Goal: Information Seeking & Learning: Learn about a topic

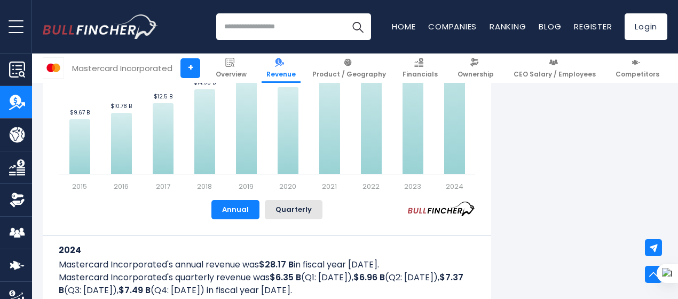
scroll to position [721, 0]
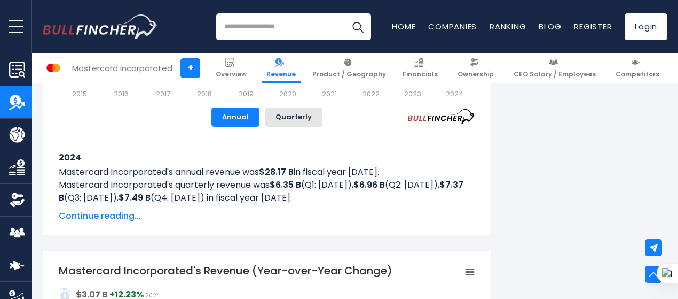
click at [117, 215] on span "Continue reading..." at bounding box center [267, 215] width 417 height 13
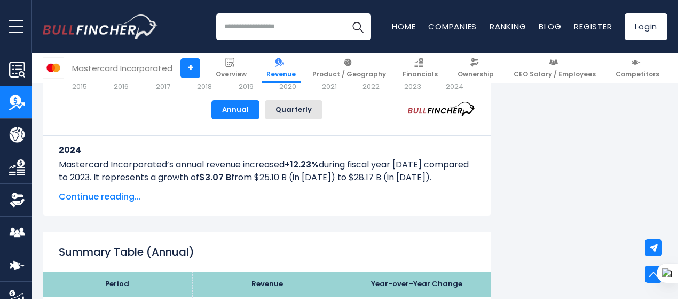
scroll to position [1780, 0]
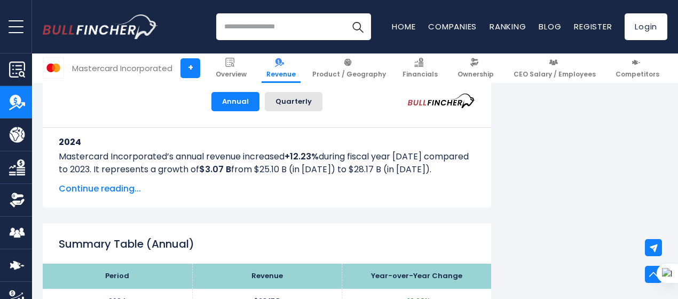
click at [106, 187] on span "Continue reading..." at bounding box center [267, 188] width 417 height 13
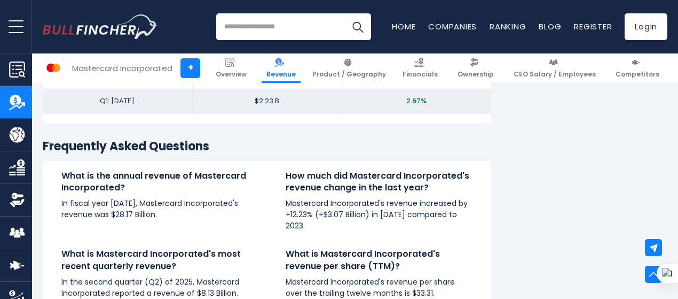
scroll to position [3872, 0]
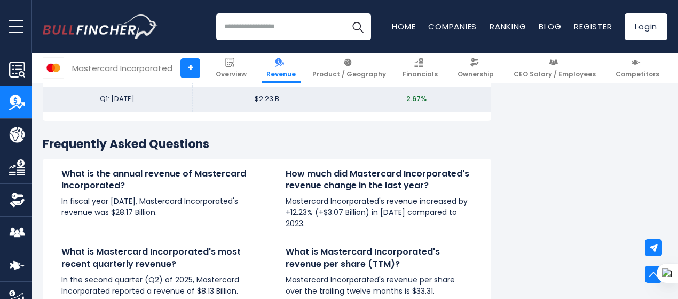
click at [332, 184] on h4 "How much did Mastercard Incorporated's revenue change in the last year?" at bounding box center [379, 180] width 187 height 24
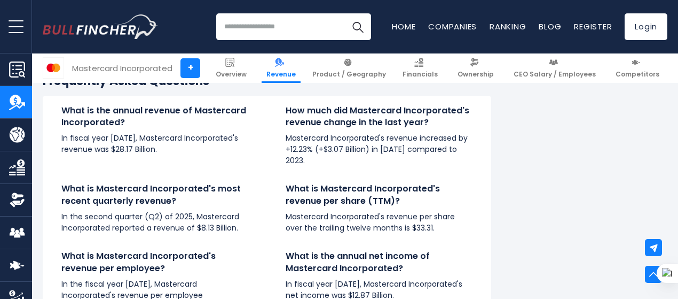
scroll to position [3943, 0]
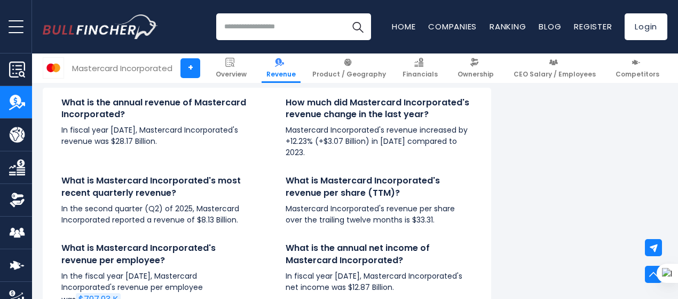
click at [300, 139] on p "Mastercard Incorporated's revenue increased by +12.23% (+$3.07 Billion) in 2024…" at bounding box center [379, 141] width 187 height 34
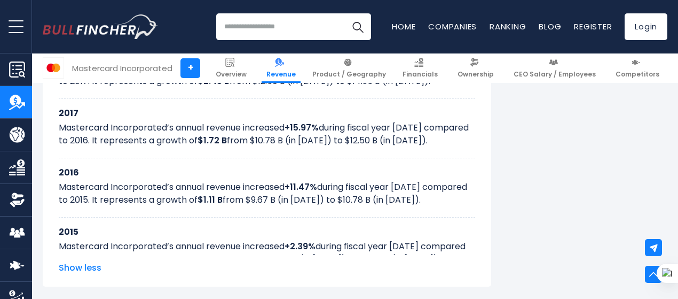
scroll to position [2198, 0]
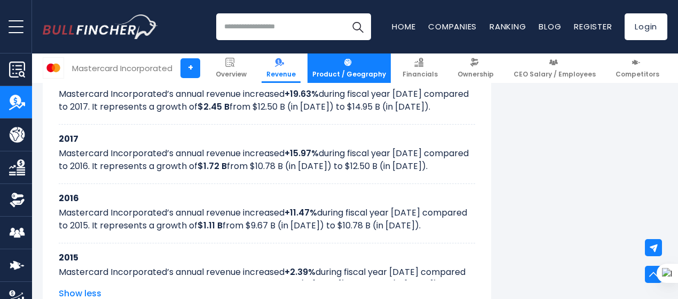
click at [354, 72] on span "Product / Geography" at bounding box center [349, 74] width 74 height 9
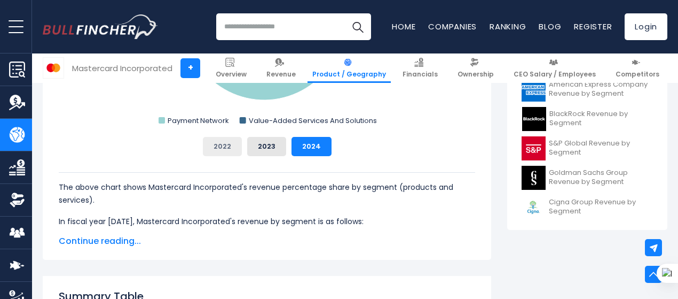
click at [211, 152] on button "2022" at bounding box center [222, 146] width 39 height 19
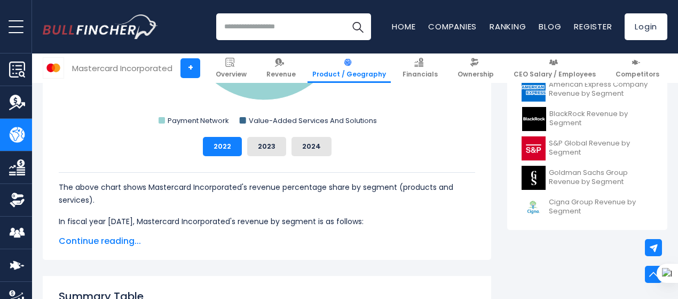
click at [81, 240] on span "Continue reading..." at bounding box center [267, 240] width 417 height 13
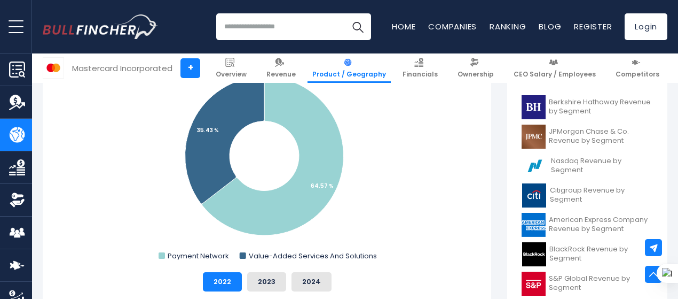
scroll to position [338, 0]
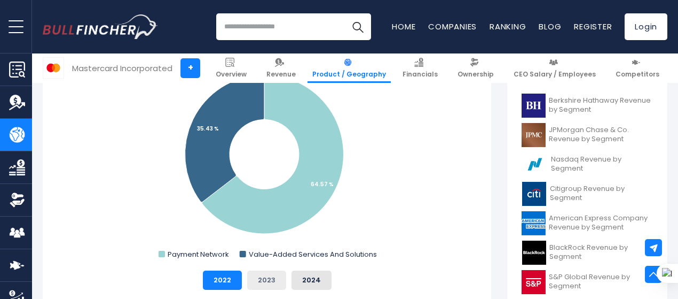
click at [249, 276] on button "2023" at bounding box center [266, 279] width 39 height 19
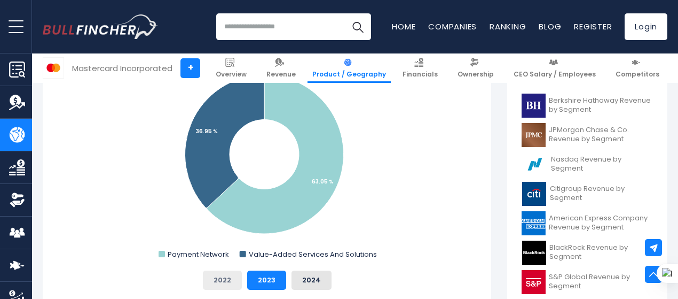
click at [223, 275] on button "2022" at bounding box center [222, 279] width 39 height 19
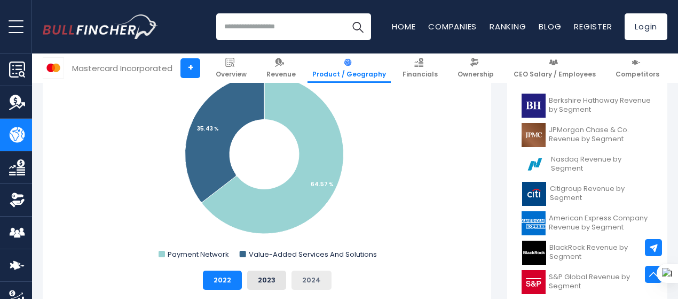
click at [319, 280] on button "2024" at bounding box center [312, 279] width 40 height 19
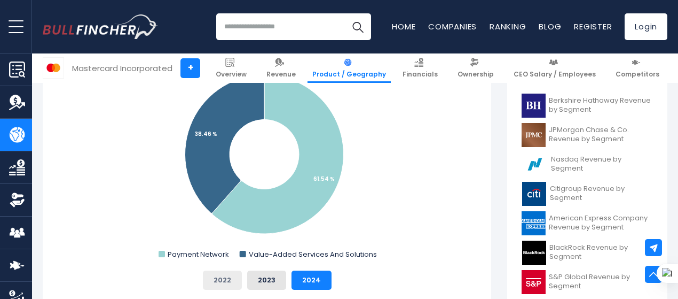
click at [233, 276] on button "2022" at bounding box center [222, 279] width 39 height 19
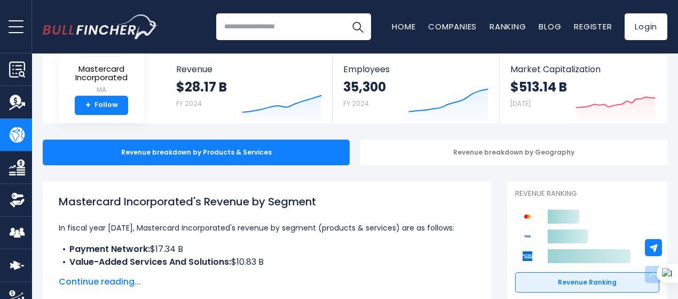
scroll to position [0, 0]
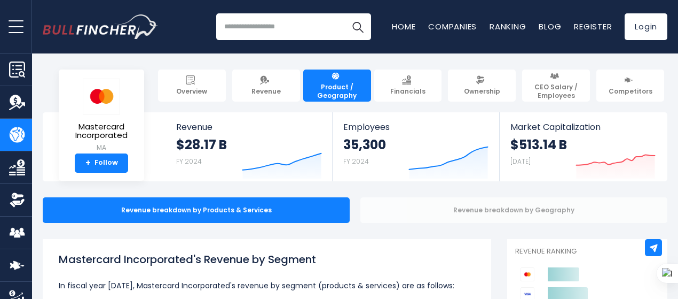
click at [364, 202] on div "Revenue breakdown by Geography" at bounding box center [513, 210] width 307 height 26
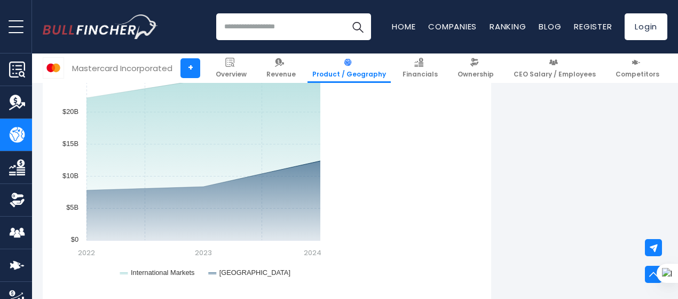
scroll to position [1006, 0]
